Goal: Complete application form

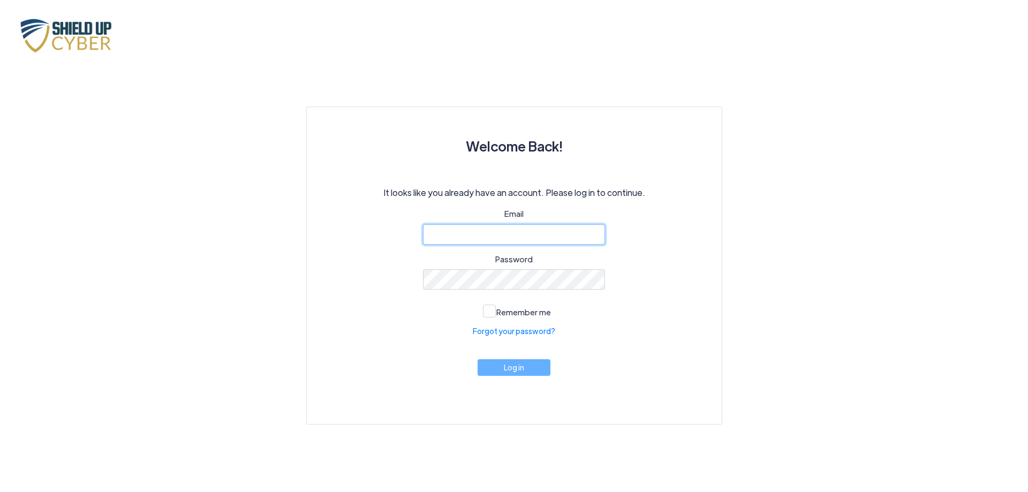
click at [463, 227] on input "email" at bounding box center [514, 234] width 182 height 20
type input "[EMAIL_ADDRESS][DOMAIN_NAME]"
click at [227, 419] on div "Welcome Back! It looks like you already have an account. Please log in to conti…" at bounding box center [514, 240] width 611 height 370
click at [461, 218] on div "Email" at bounding box center [514, 226] width 182 height 37
click at [457, 232] on input "email" at bounding box center [514, 234] width 182 height 20
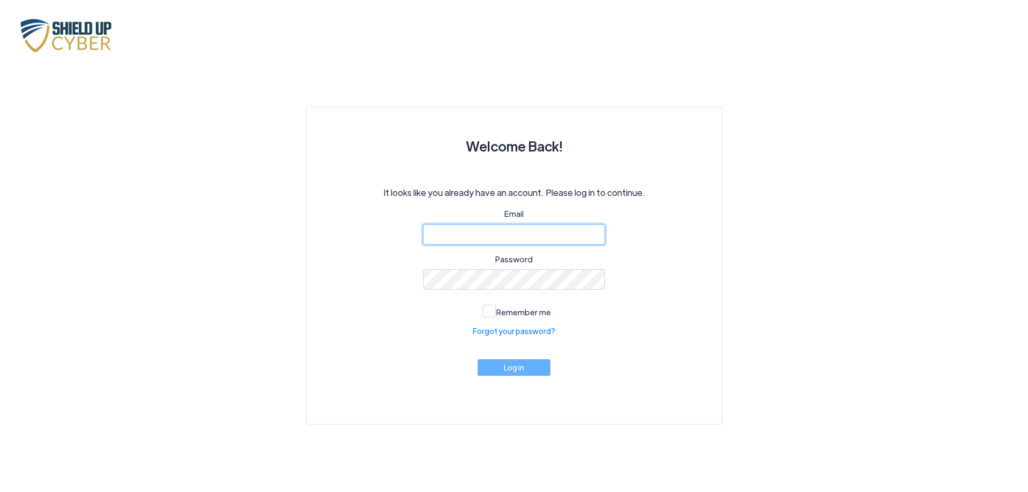
type input "[EMAIL_ADDRESS][DOMAIN_NAME]"
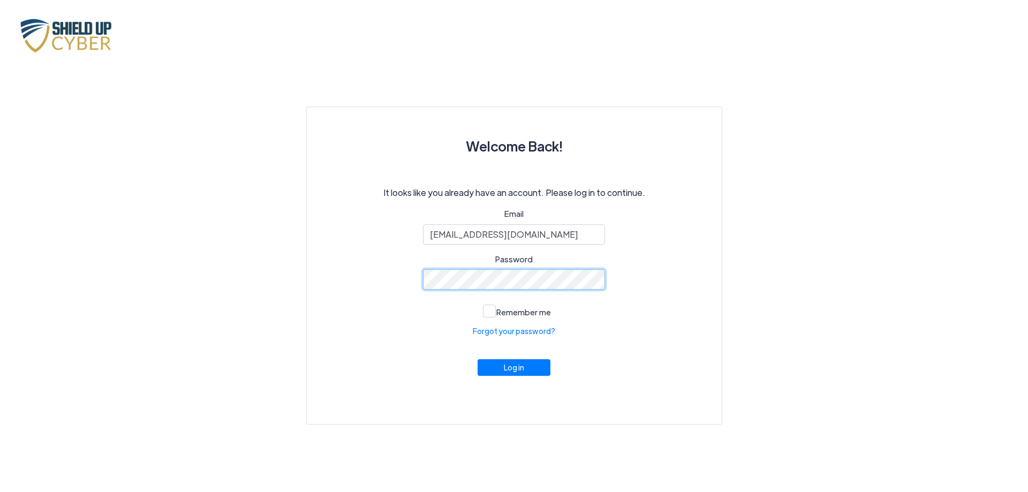
click at [478, 359] on button "Log in" at bounding box center [514, 367] width 73 height 17
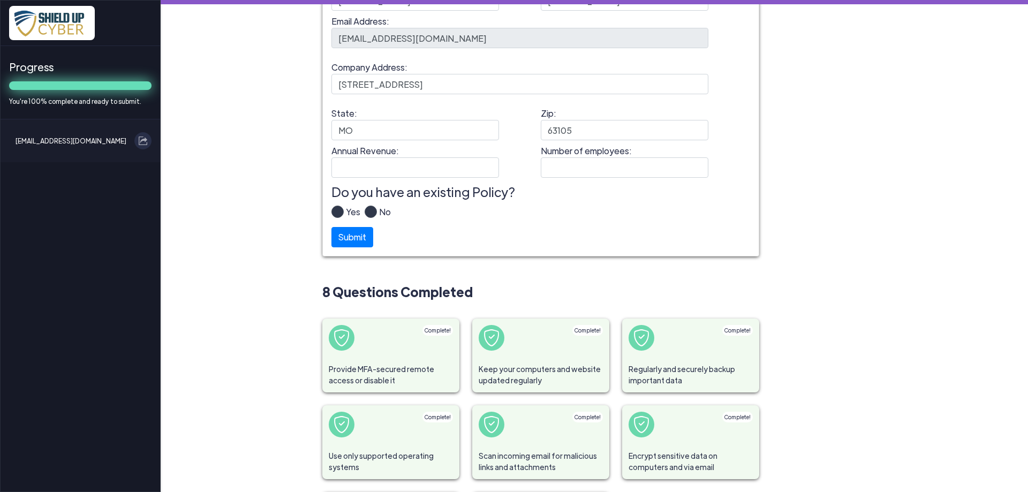
scroll to position [107, 0]
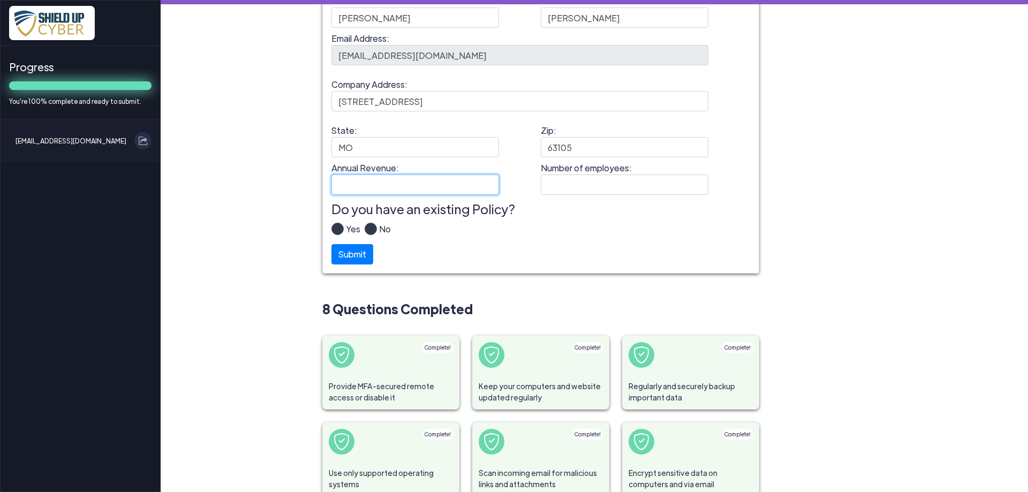
click at [355, 184] on input "Annual Revenue:" at bounding box center [415, 185] width 168 height 20
type input "1,500,000"
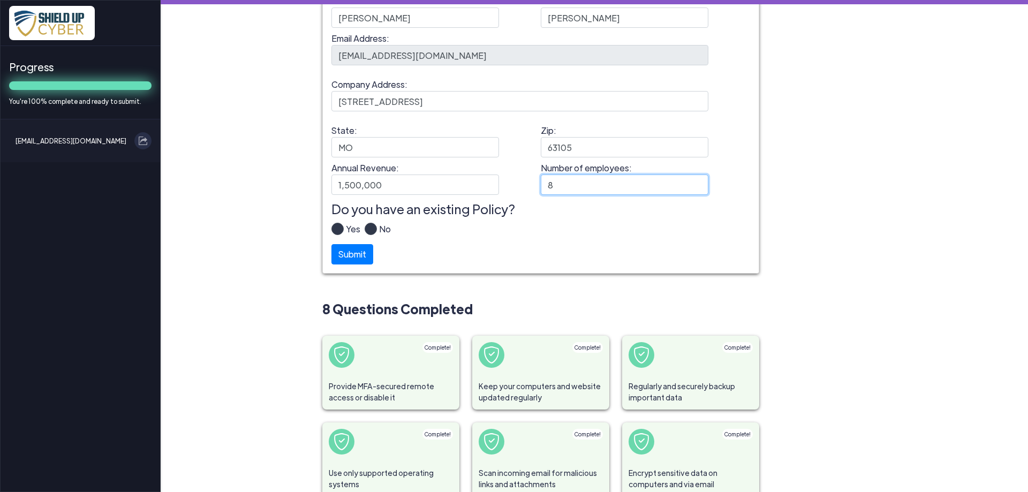
type input "8"
click at [344, 227] on label "Yes" at bounding box center [352, 233] width 17 height 21
click at [0, 0] on input "Yes" at bounding box center [0, 0] width 0 height 0
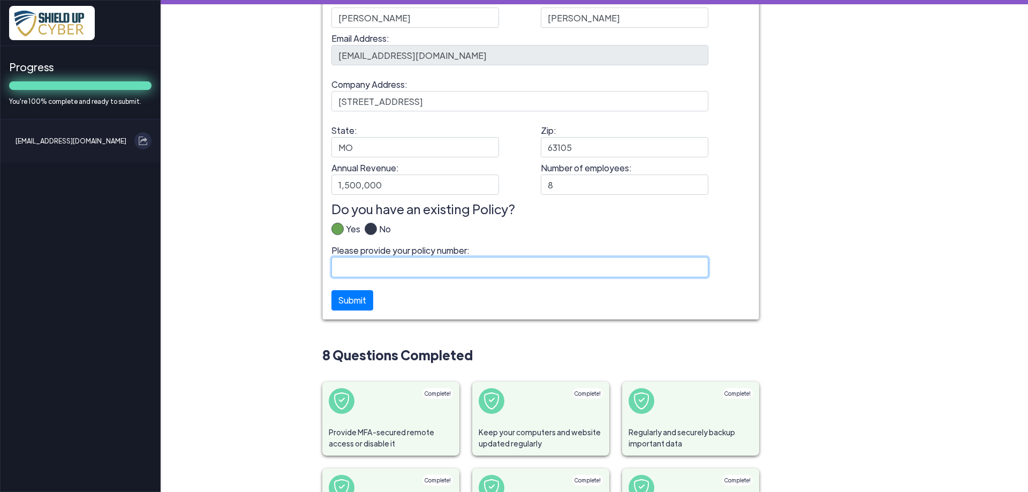
click at [345, 263] on input "Please provide your policy number:" at bounding box center [519, 267] width 377 height 20
click at [409, 261] on input "Please provide your policy number:" at bounding box center [519, 267] width 377 height 20
type input "B10353YRS022-01"
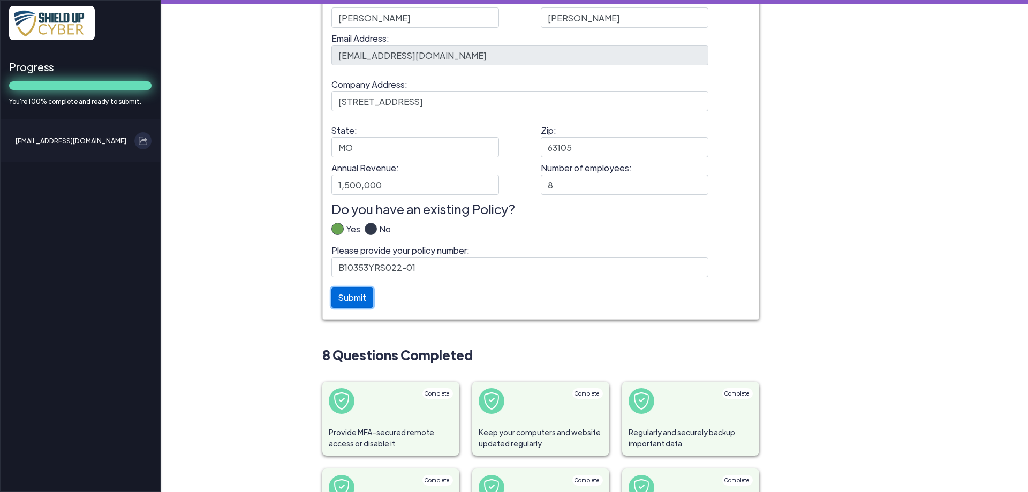
click at [350, 296] on button "Submit" at bounding box center [352, 298] width 42 height 20
